Goal: Navigation & Orientation: Find specific page/section

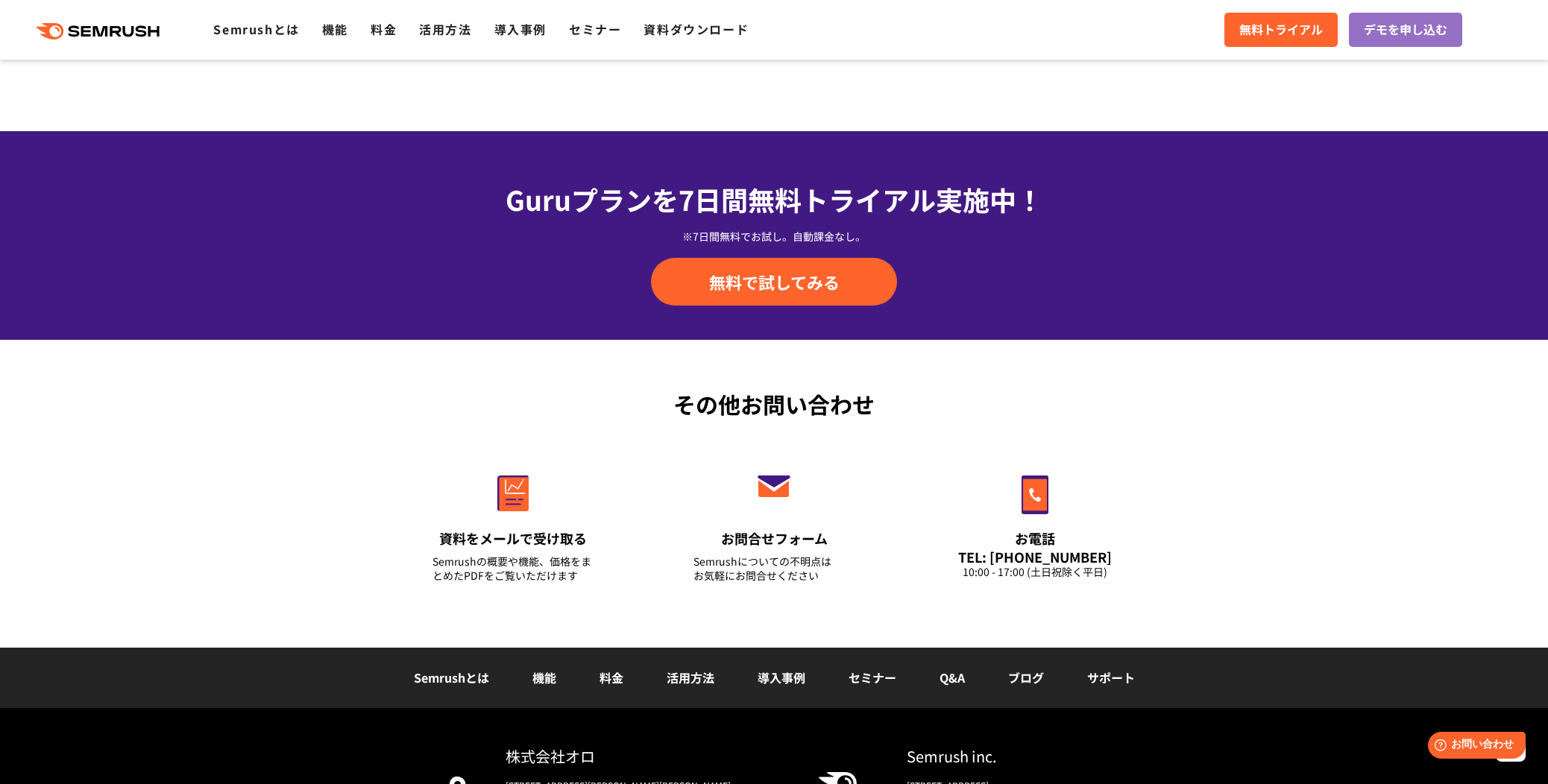
scroll to position [5111, 0]
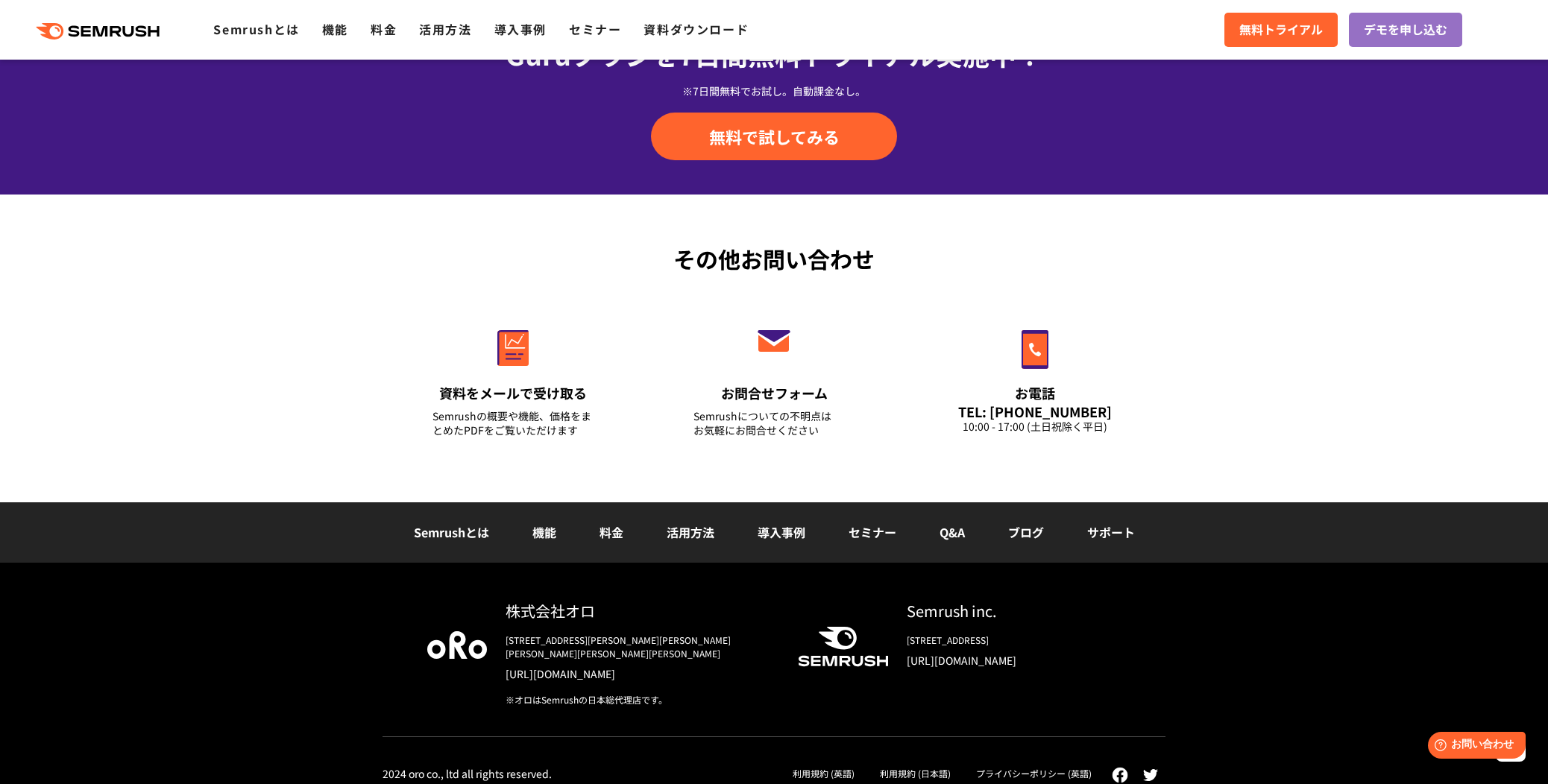
click at [1073, 767] on link "プライバシーポリシー (英語)" at bounding box center [1034, 773] width 116 height 12
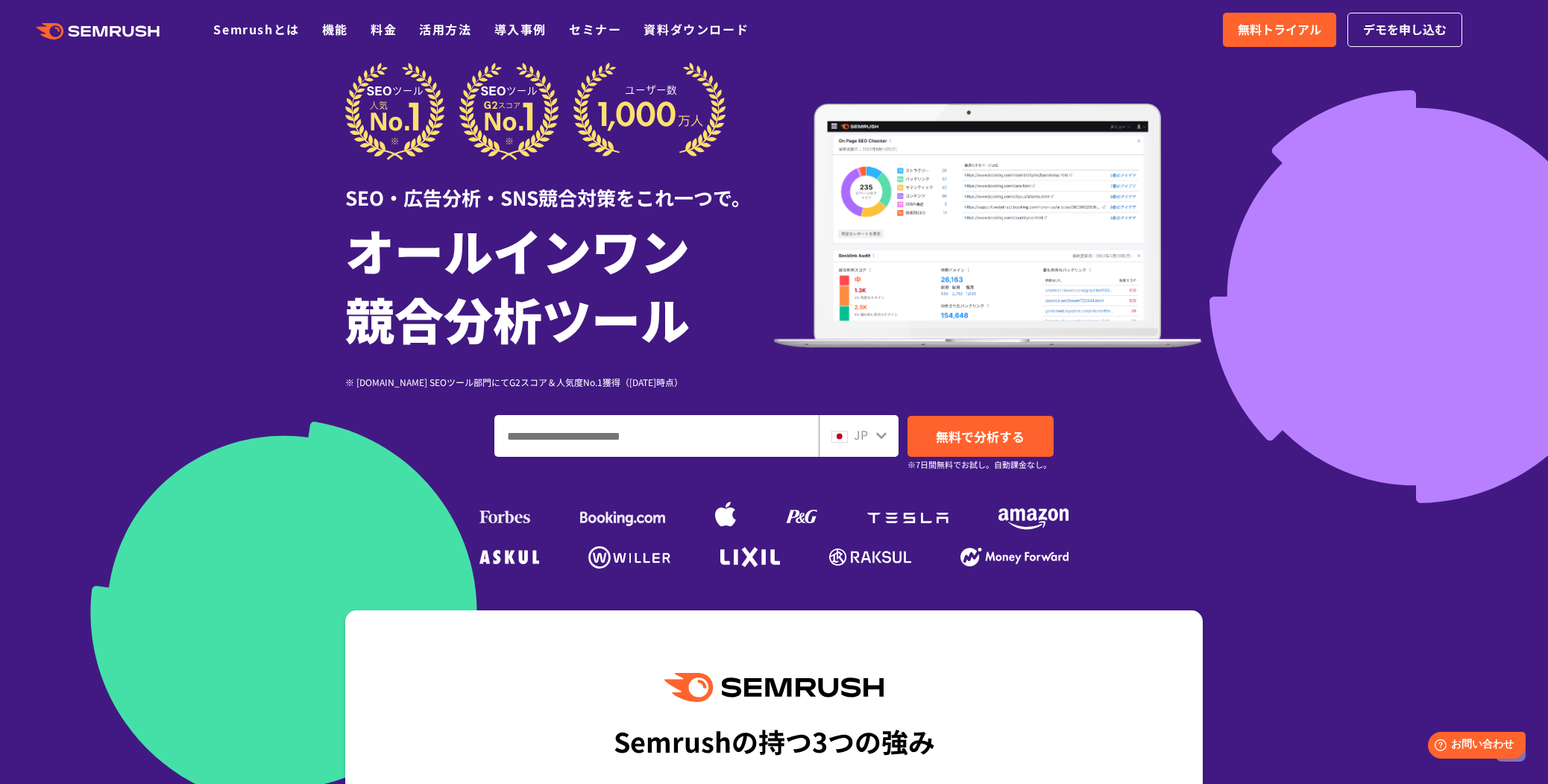
scroll to position [0, 0]
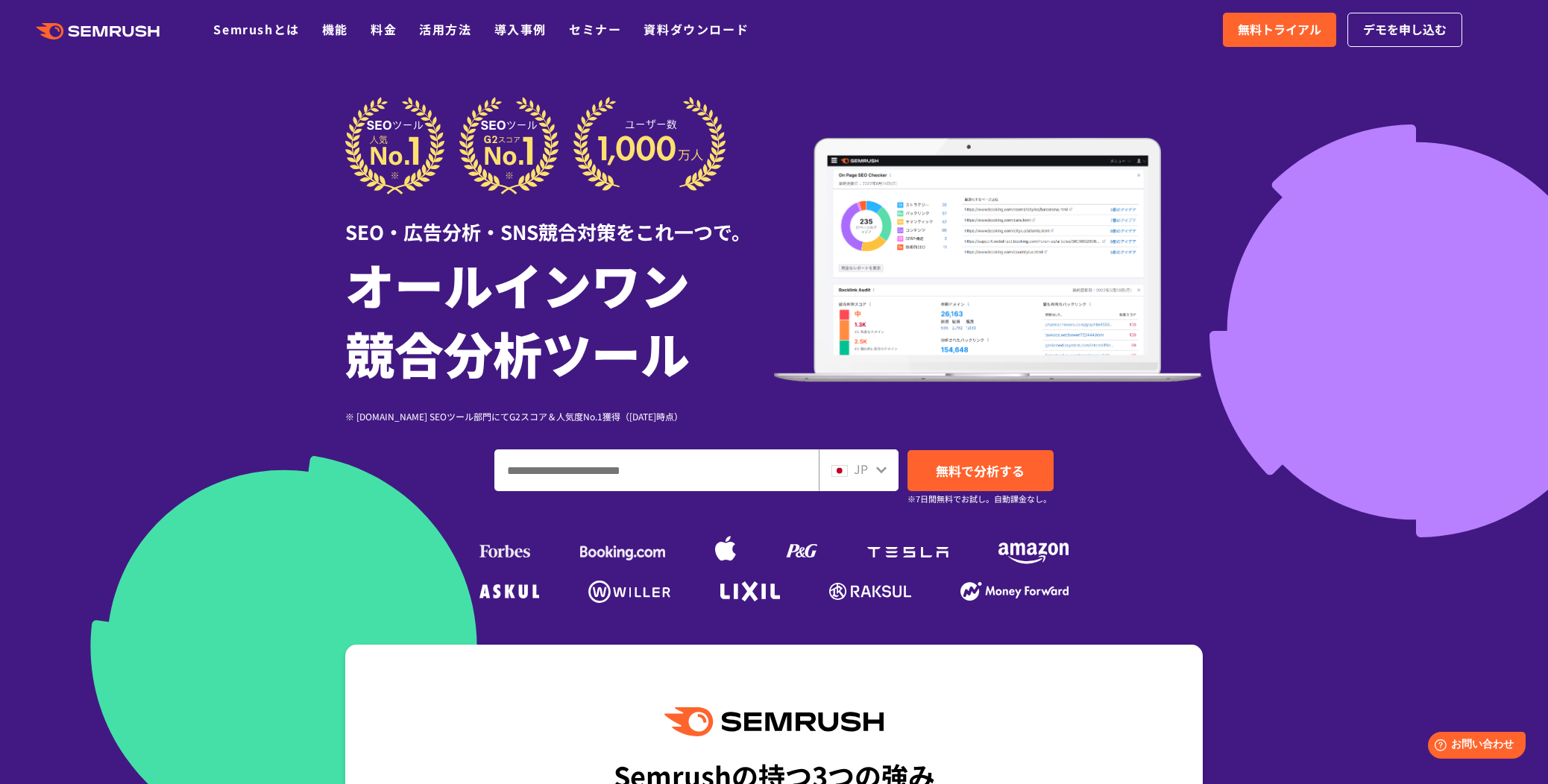
click at [895, 481] on div "JP" at bounding box center [858, 471] width 80 height 42
click at [885, 467] on icon at bounding box center [881, 470] width 11 height 7
click at [869, 476] on div "JP" at bounding box center [855, 469] width 47 height 19
click at [881, 473] on icon at bounding box center [882, 470] width 12 height 12
click at [716, 480] on input "ドメイン、キーワードまたはURLを入力してください" at bounding box center [656, 471] width 323 height 40
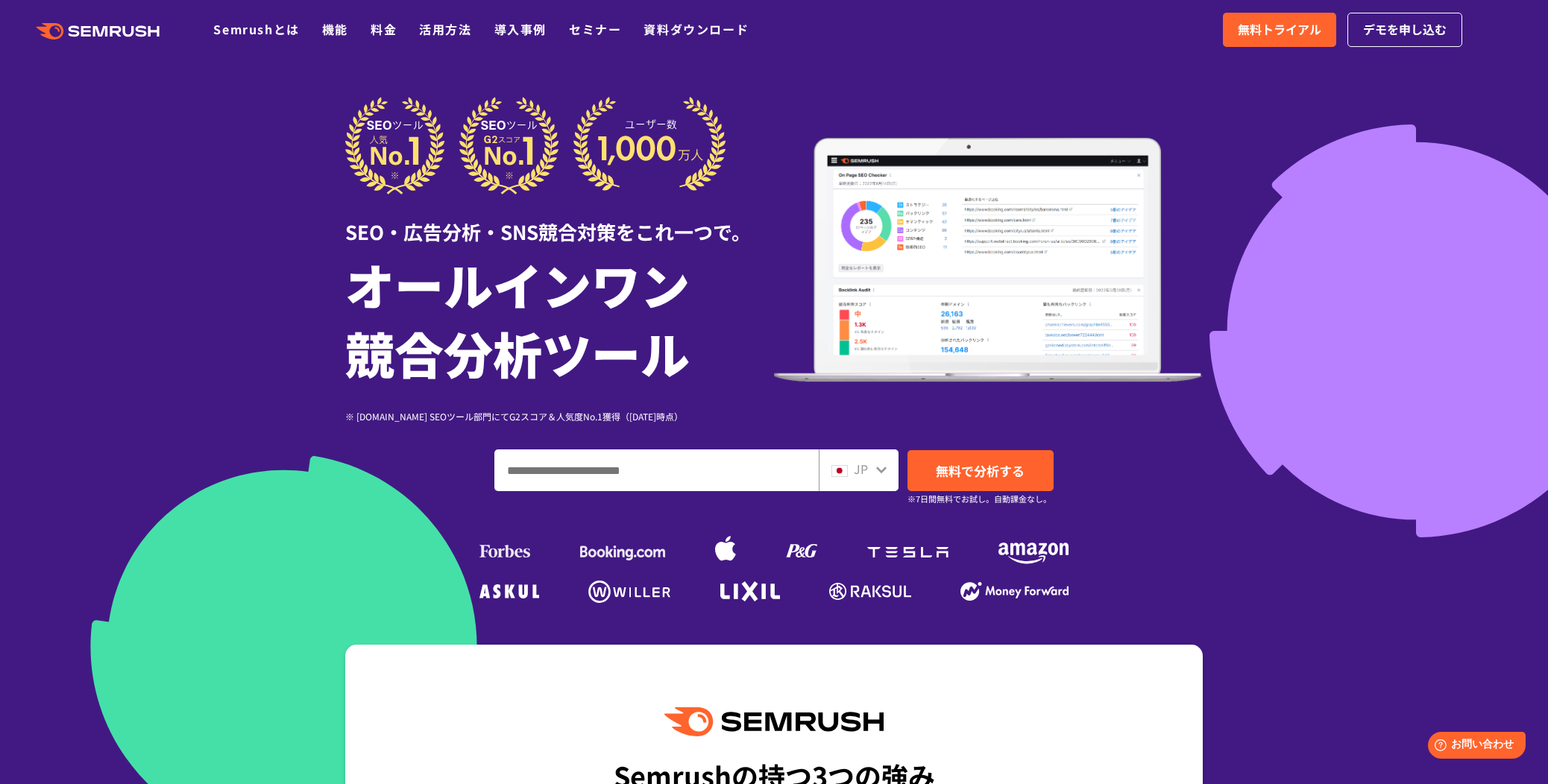
click at [886, 472] on icon at bounding box center [882, 470] width 12 height 12
click at [883, 469] on icon at bounding box center [882, 470] width 12 height 12
click at [845, 473] on img at bounding box center [840, 471] width 17 height 12
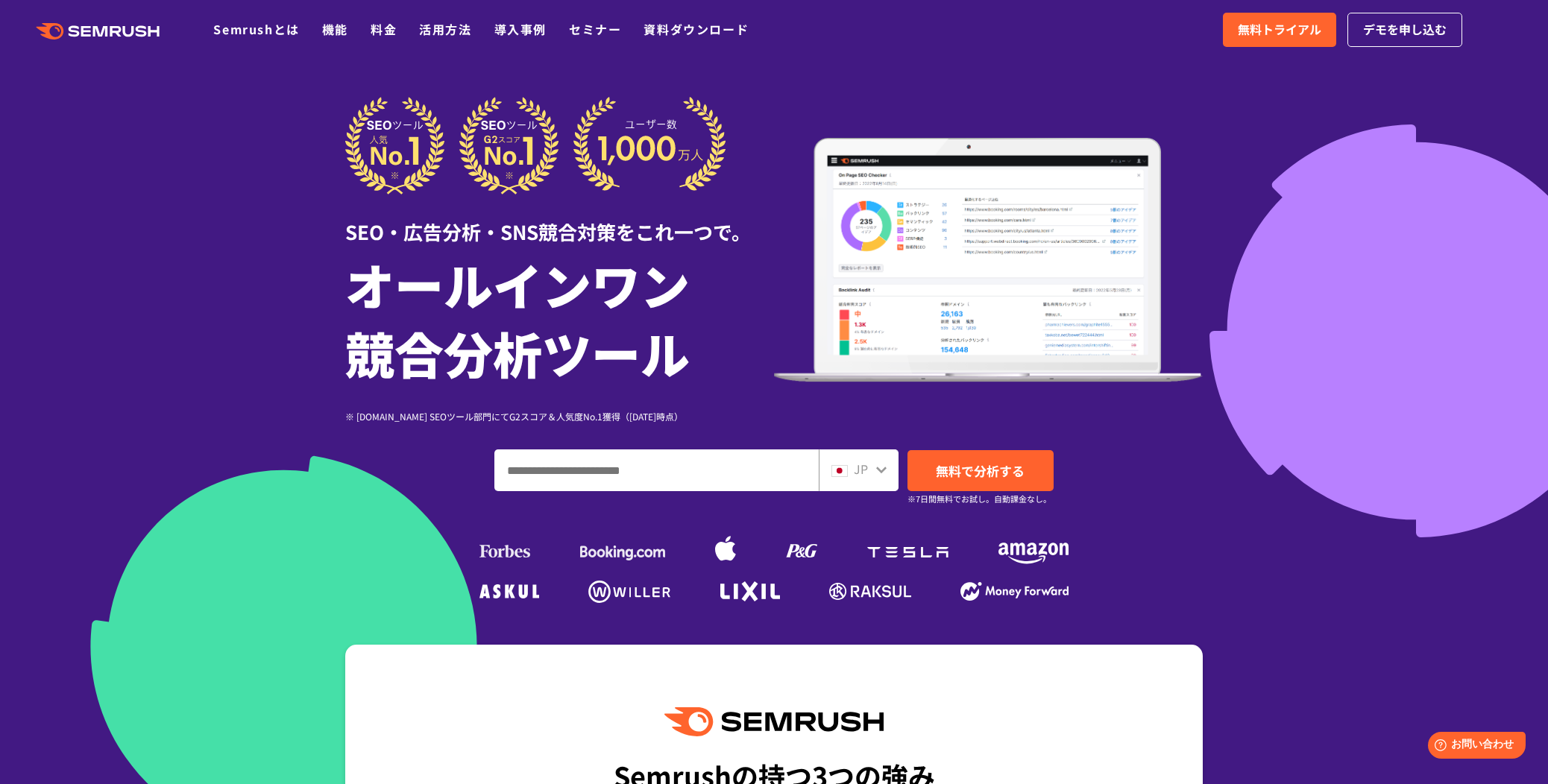
click at [718, 471] on input "ドメイン、キーワードまたはURLを入力してください" at bounding box center [656, 471] width 323 height 40
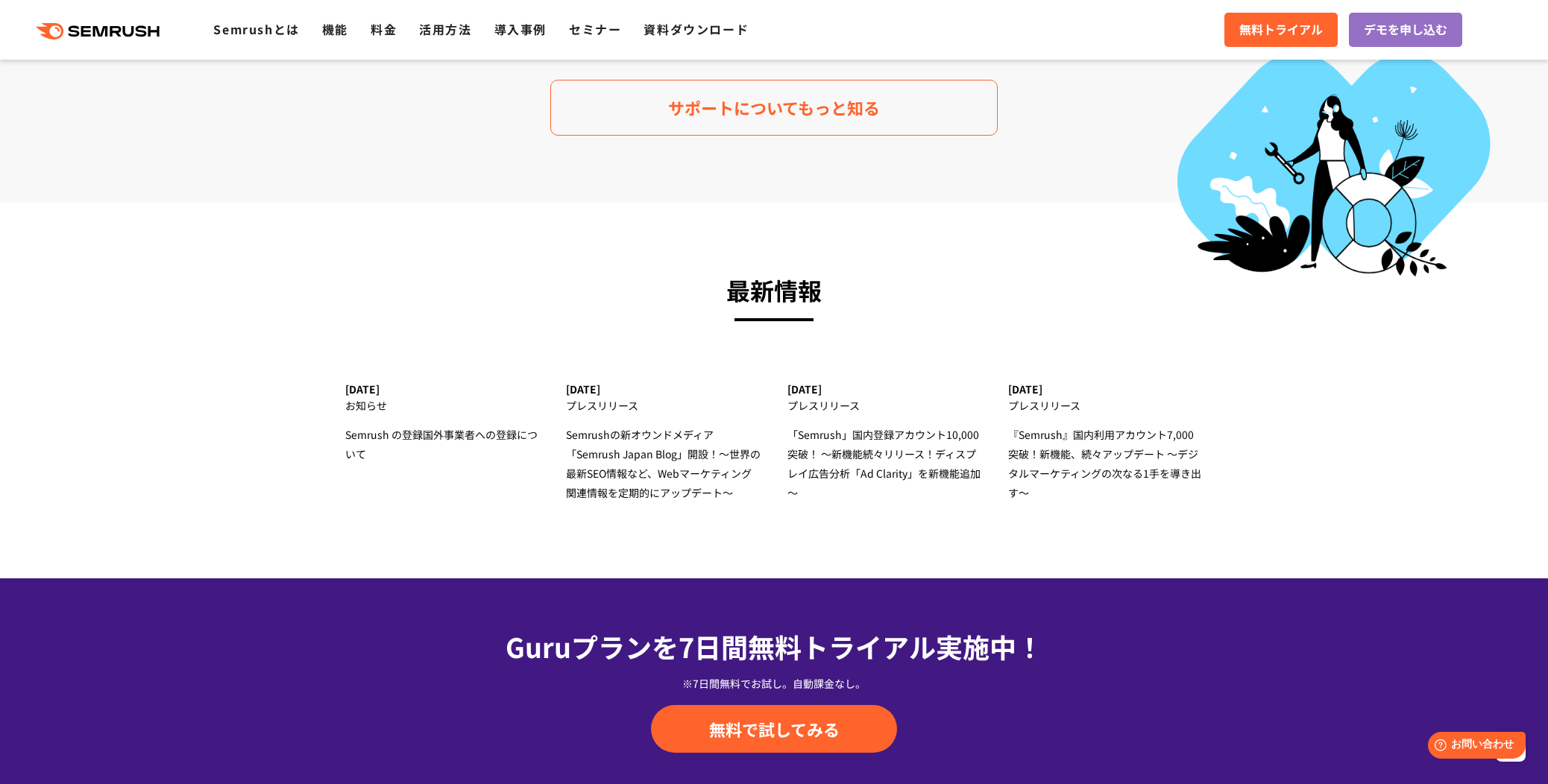
scroll to position [5111, 0]
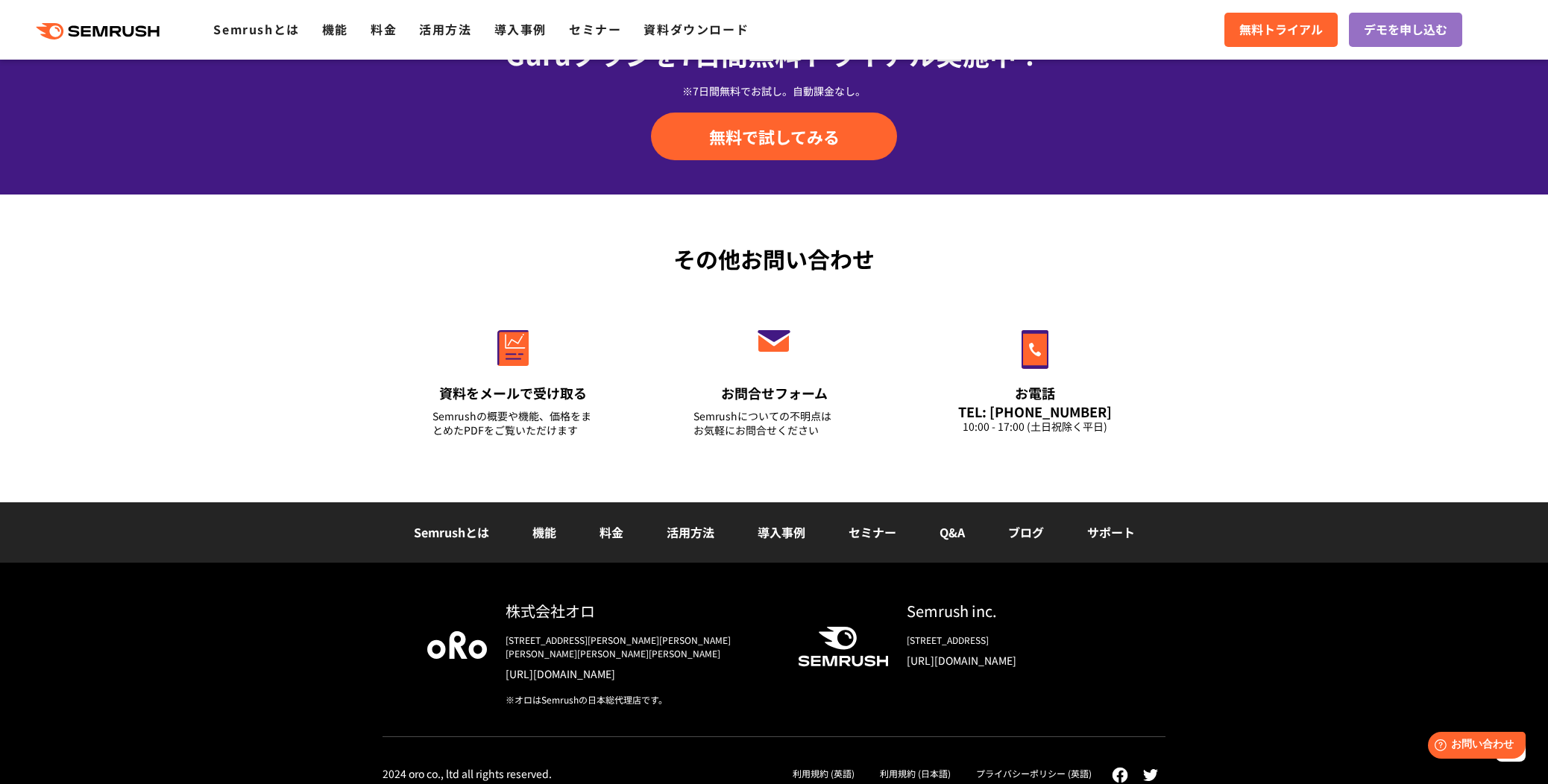
click at [1067, 767] on link "プライバシーポリシー (英語)" at bounding box center [1034, 773] width 116 height 12
